Goal: Task Accomplishment & Management: Manage account settings

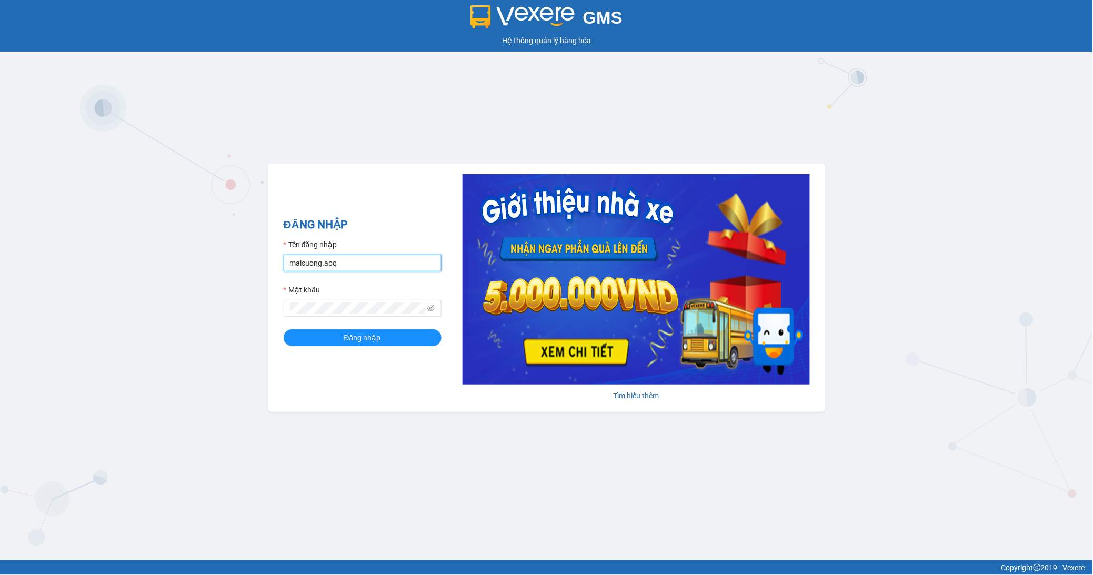
drag, startPoint x: 309, startPoint y: 263, endPoint x: 317, endPoint y: 278, distance: 17.0
click at [312, 267] on input "maisuong.apq" at bounding box center [363, 263] width 158 height 17
type input "ngotrinh.apq"
click at [367, 339] on span "Đăng nhập" at bounding box center [362, 338] width 37 height 12
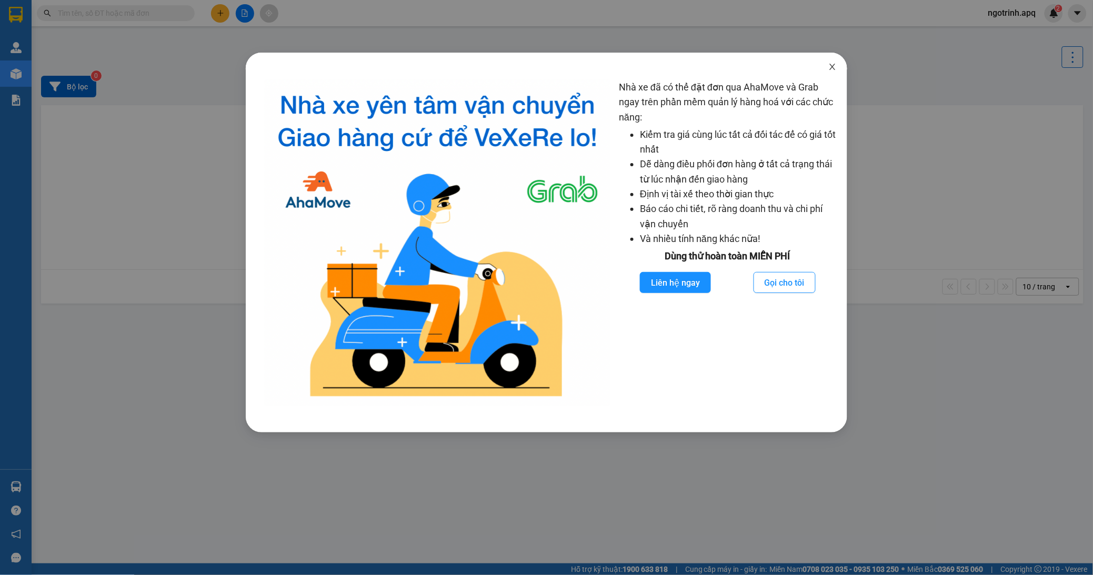
drag, startPoint x: 828, startPoint y: 70, endPoint x: 835, endPoint y: 64, distance: 9.7
click at [830, 67] on icon "close" at bounding box center [832, 67] width 8 height 8
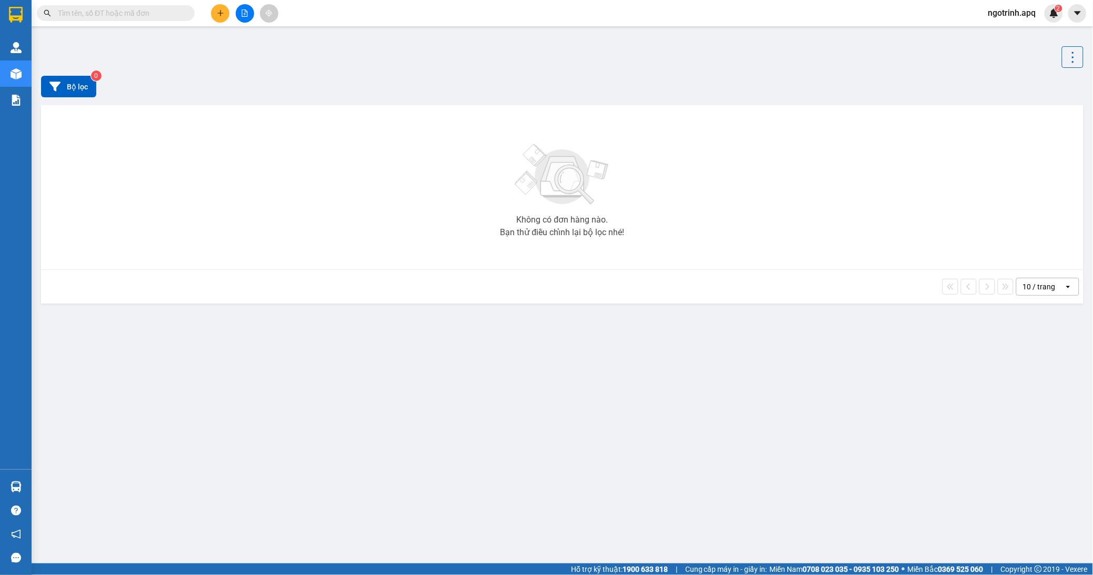
click at [835, 64] on body "Kết quả tìm kiếm ( 0 ) Bộ lọc No Data ngotrinh.apq 2 Quản [PERSON_NAME] lý thu …" at bounding box center [546, 287] width 1093 height 575
